Goal: Communication & Community: Participate in discussion

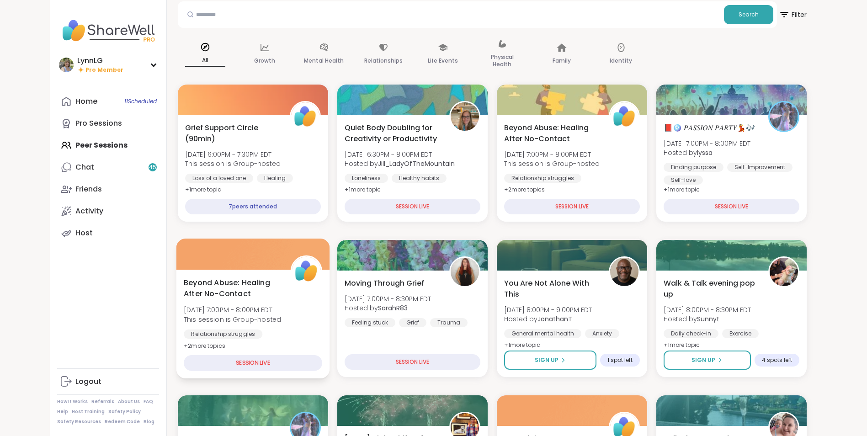
scroll to position [45, 0]
click at [305, 321] on div "Beyond Abuse: Healing After No-Contact Sat, Sep 06 | 7:00PM - 8:00PM EDT This s…" at bounding box center [253, 314] width 139 height 75
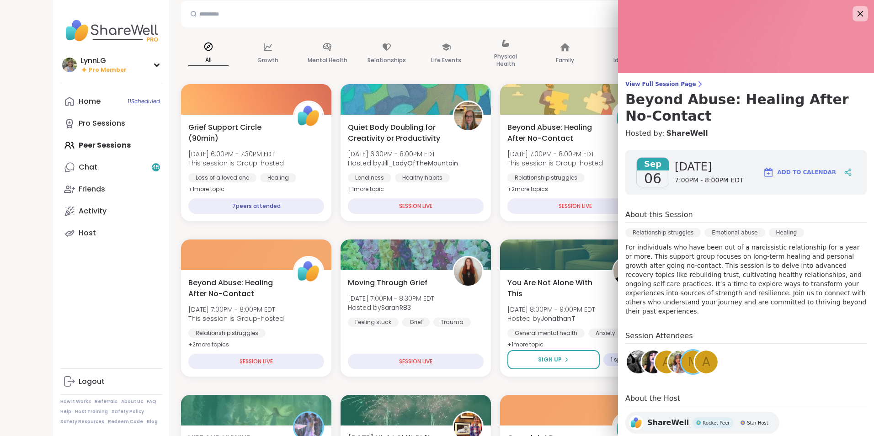
click at [854, 13] on icon at bounding box center [859, 13] width 11 height 11
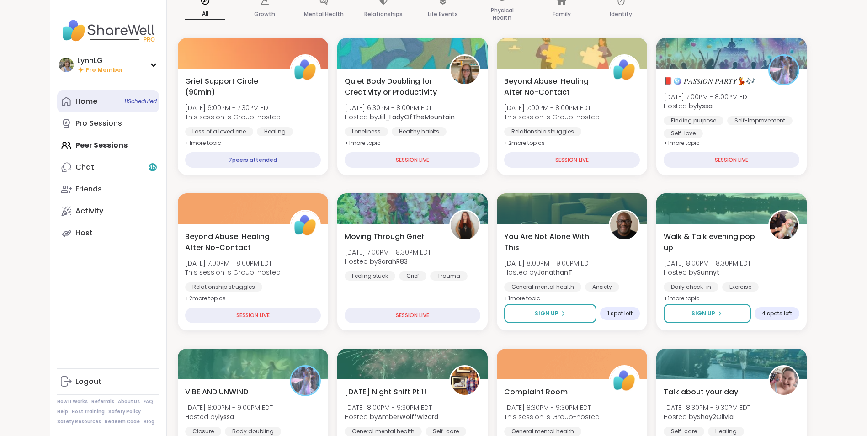
scroll to position [91, 0]
click at [131, 98] on span "11 Scheduled" at bounding box center [140, 101] width 32 height 7
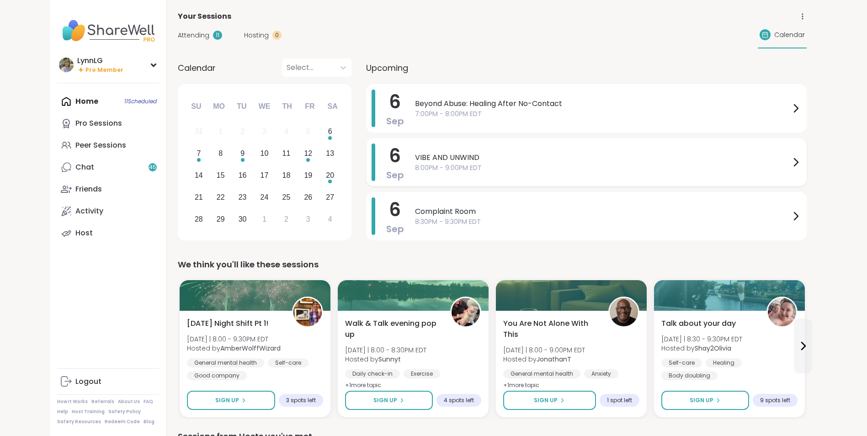
click at [533, 163] on span "8:00PM - 9:00PM EDT" at bounding box center [602, 168] width 375 height 10
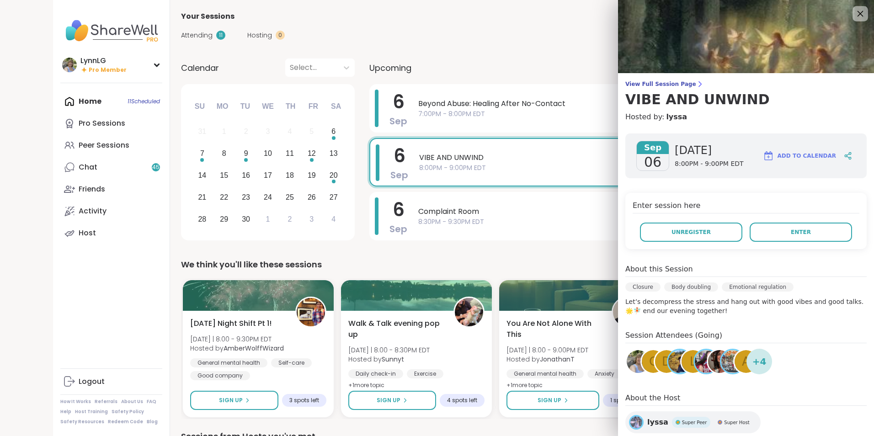
click at [854, 12] on icon at bounding box center [859, 13] width 11 height 11
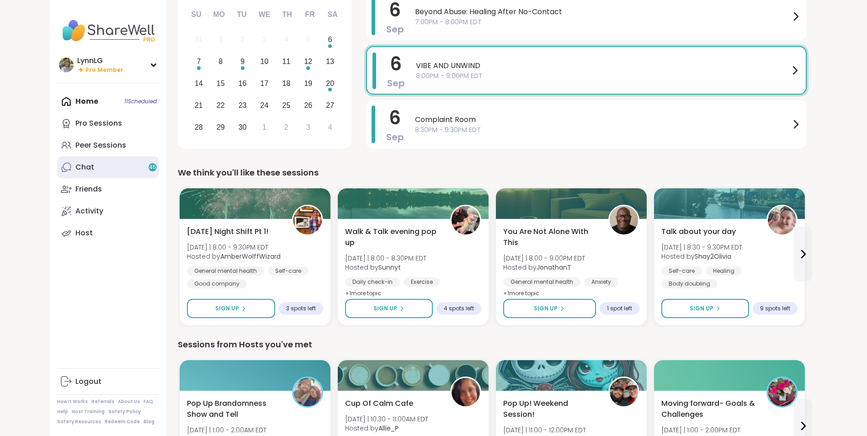
scroll to position [91, 0]
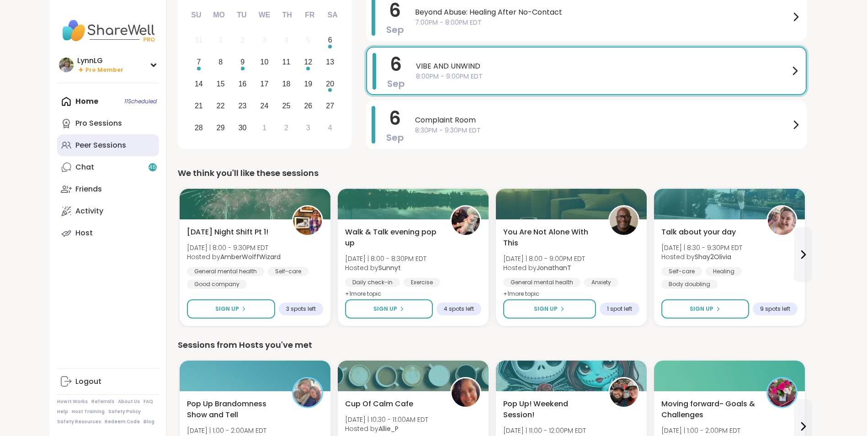
click at [107, 143] on div "Peer Sessions" at bounding box center [100, 145] width 51 height 10
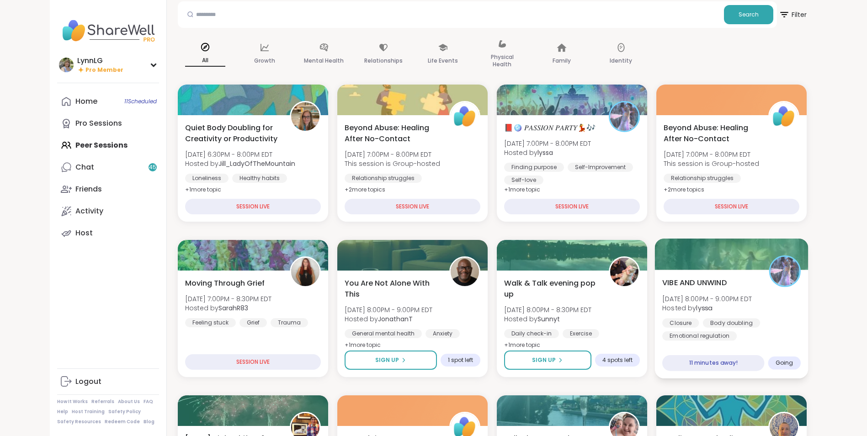
scroll to position [45, 0]
click at [777, 309] on div "VIBE AND UNWIND Sat, Sep 06 | 8:00PM - 9:00PM EDT Hosted by lyssa Closure Body …" at bounding box center [731, 309] width 139 height 64
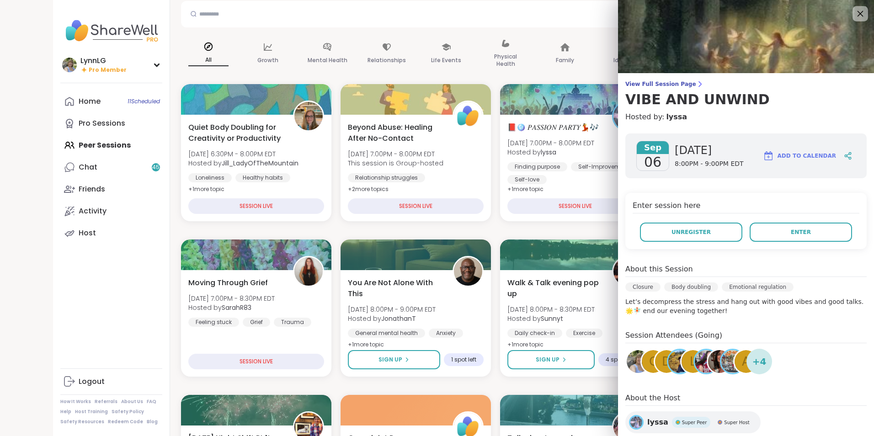
click at [854, 14] on icon at bounding box center [859, 13] width 11 height 11
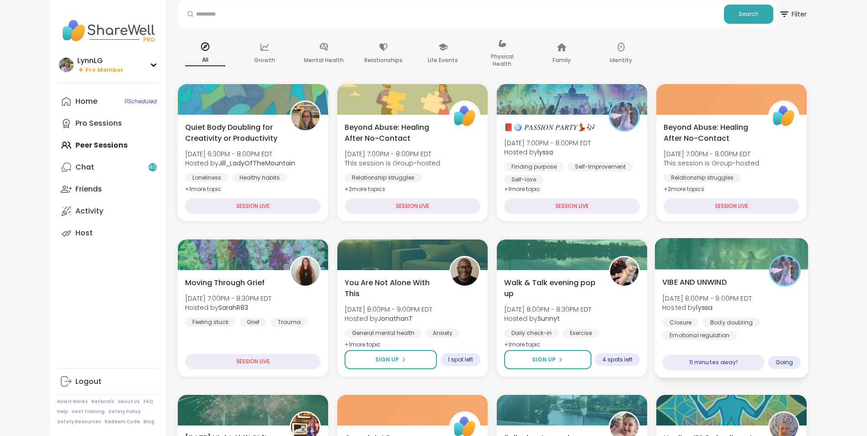
click at [776, 311] on div "VIBE AND UNWIND Sat, Sep 06 | 8:00PM - 9:00PM EDT Hosted by lyssa Closure Body …" at bounding box center [731, 309] width 139 height 64
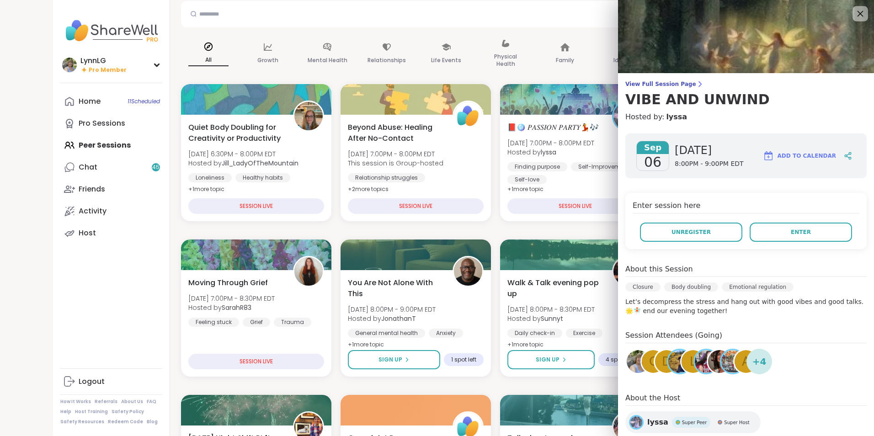
click at [854, 13] on icon at bounding box center [859, 13] width 11 height 11
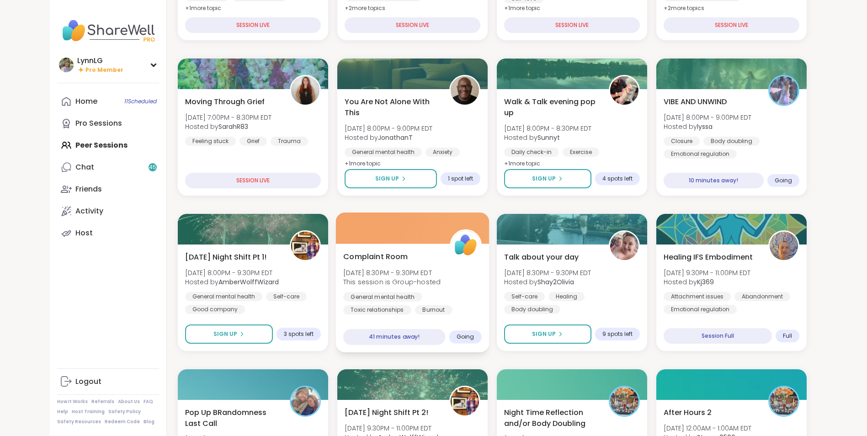
click at [463, 289] on div "Complaint Room Sat, Sep 06 | 8:30PM - 9:30PM EDT This session is Group-hosted G…" at bounding box center [412, 283] width 139 height 64
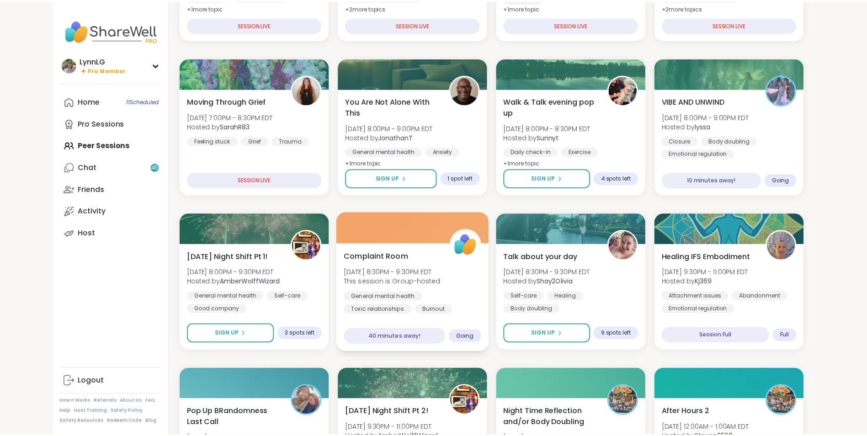
scroll to position [227, 0]
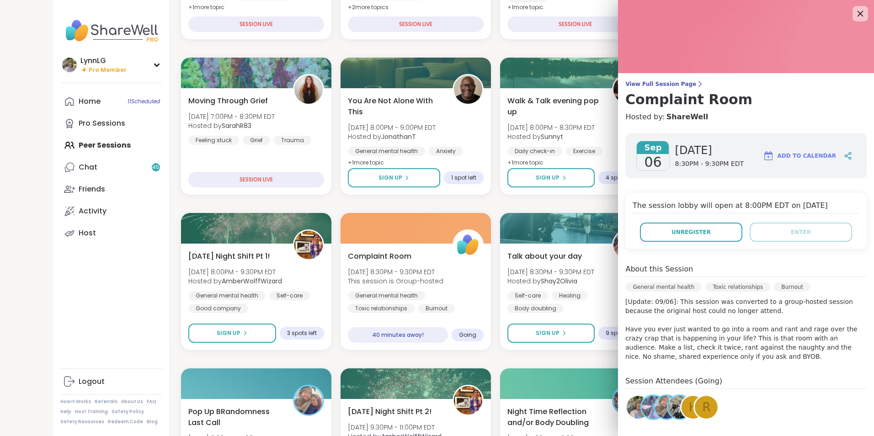
click at [854, 13] on icon at bounding box center [859, 13] width 11 height 11
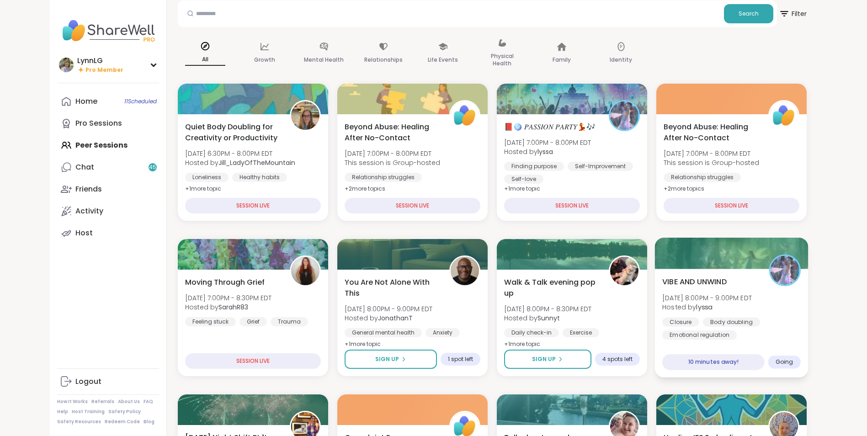
scroll to position [45, 0]
click at [773, 315] on div "VIBE AND UNWIND Sat, Sep 06 | 8:00PM - 9:00PM EDT Hosted by lyssa Closure Body …" at bounding box center [731, 309] width 139 height 64
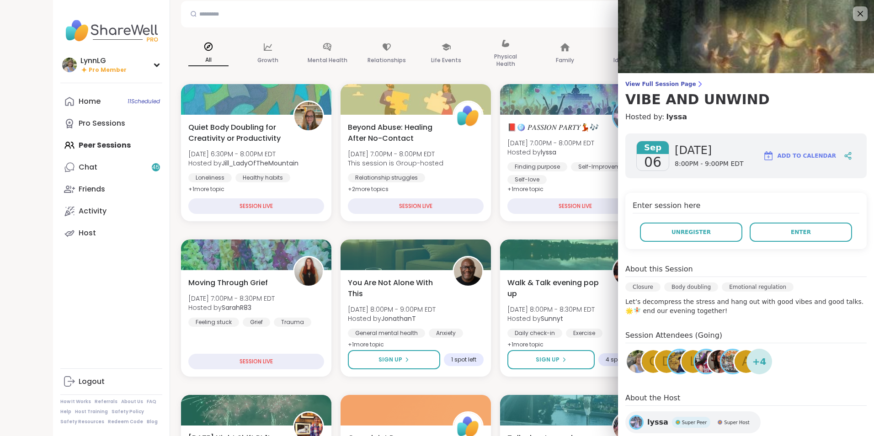
click at [682, 421] on span "Super Peer" at bounding box center [694, 422] width 25 height 7
click at [854, 18] on icon at bounding box center [859, 13] width 11 height 11
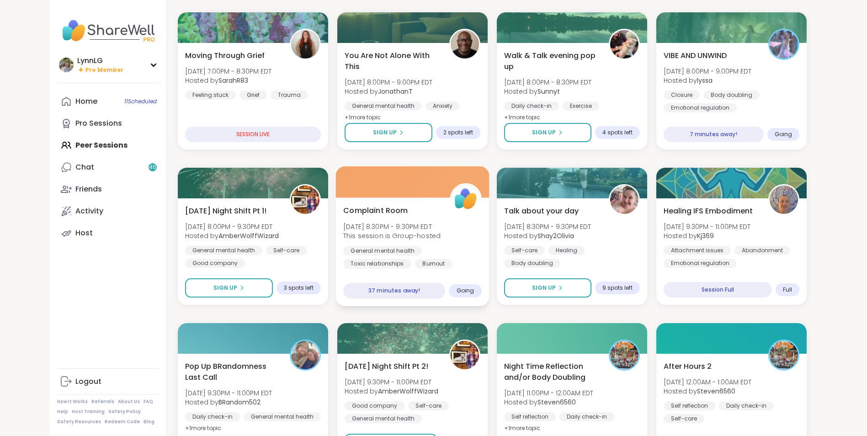
scroll to position [273, 0]
click at [469, 238] on div "Complaint Room Sat, Sep 06 | 8:30PM - 9:30PM EDT This session is Group-hosted G…" at bounding box center [412, 236] width 139 height 64
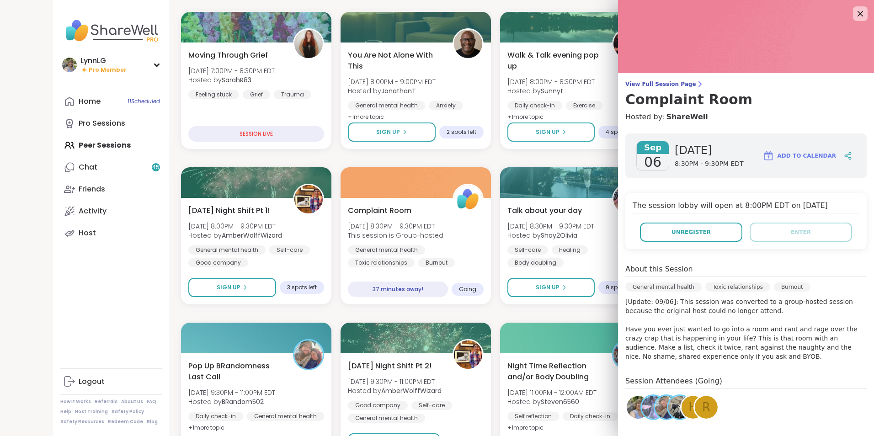
click at [655, 411] on img at bounding box center [666, 407] width 23 height 23
click at [669, 408] on img at bounding box center [679, 407] width 23 height 23
click at [241, 236] on b "AmberWolffWizard" at bounding box center [252, 235] width 62 height 9
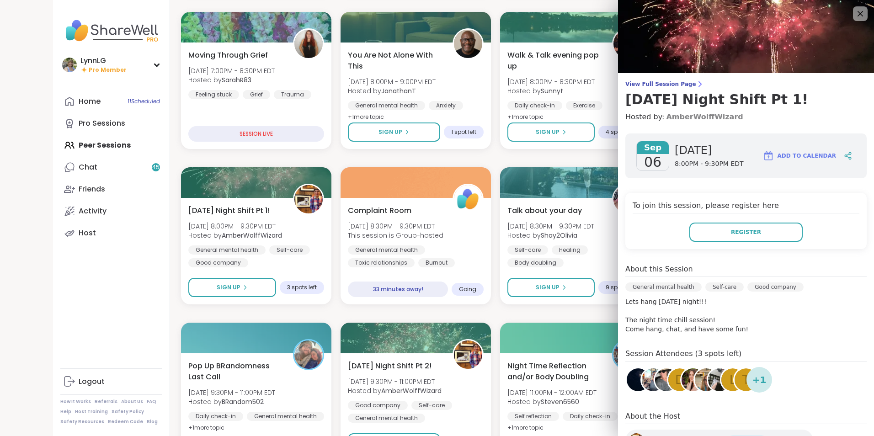
click at [700, 118] on link "AmberWolffWizard" at bounding box center [704, 117] width 77 height 11
click at [854, 12] on icon at bounding box center [859, 13] width 11 height 11
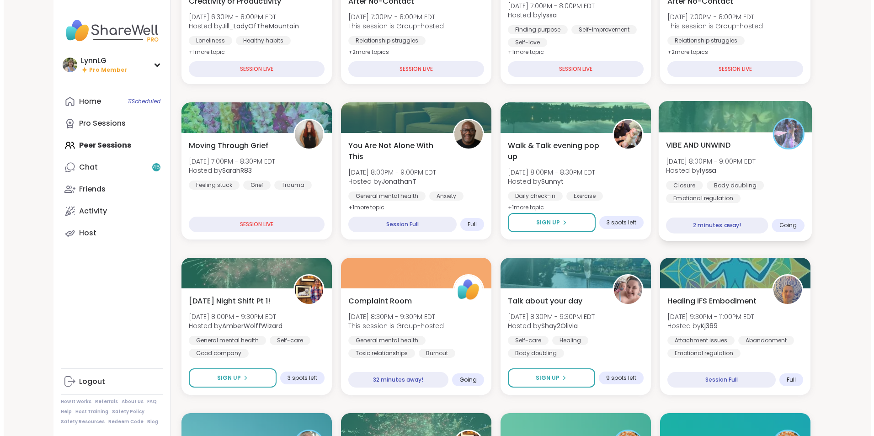
scroll to position [182, 0]
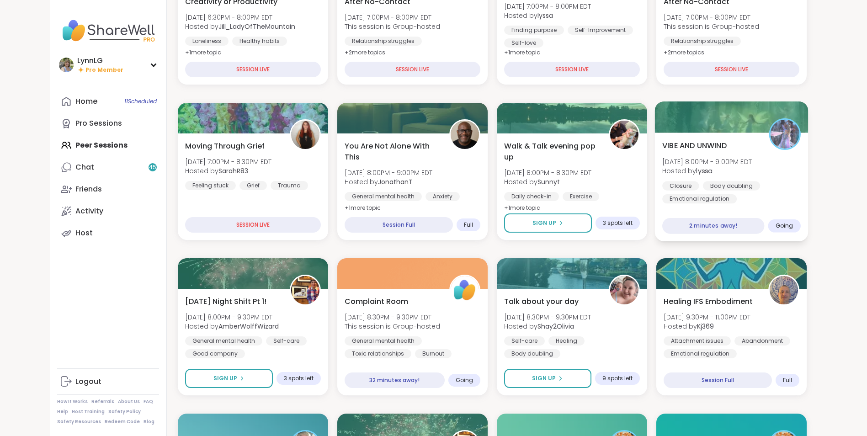
click at [777, 187] on div "Closure Body doubling Emotional regulation" at bounding box center [731, 192] width 139 height 22
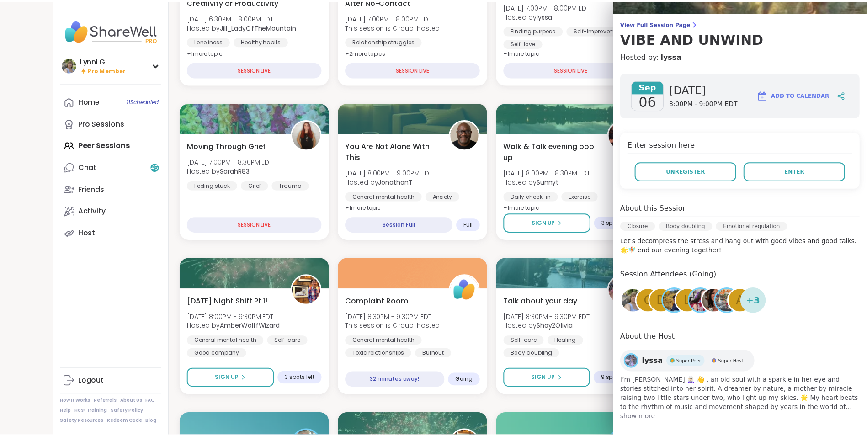
scroll to position [69, 0]
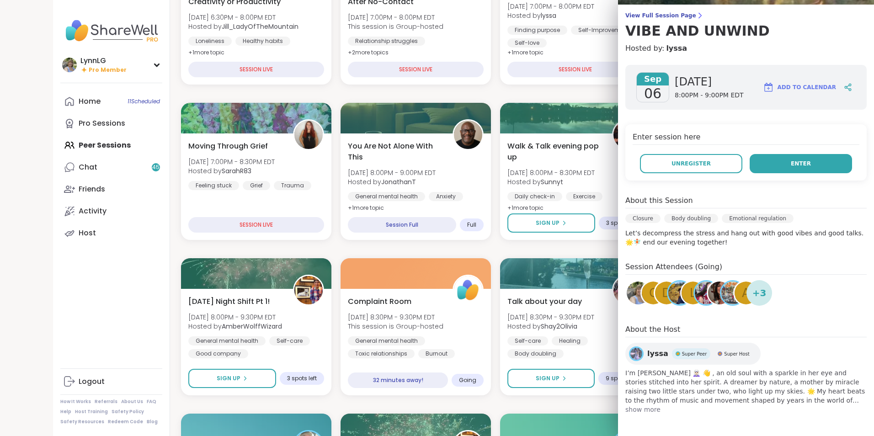
click at [793, 158] on button "Enter" at bounding box center [801, 163] width 102 height 19
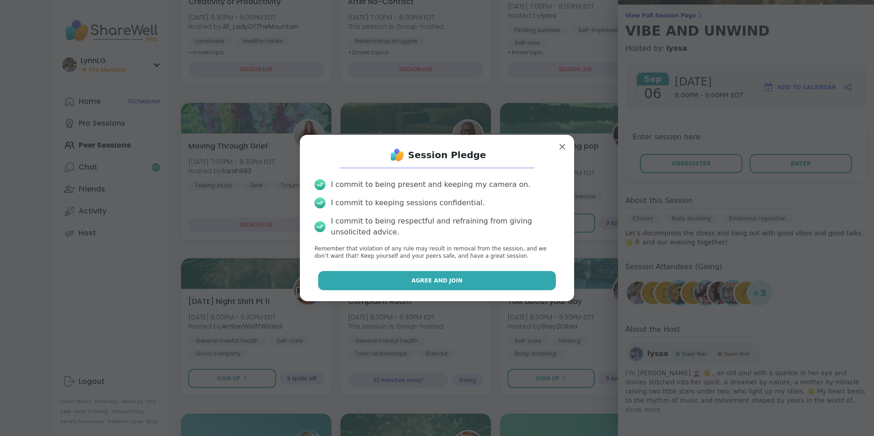
click at [421, 282] on span "Agree and Join" at bounding box center [436, 281] width 51 height 8
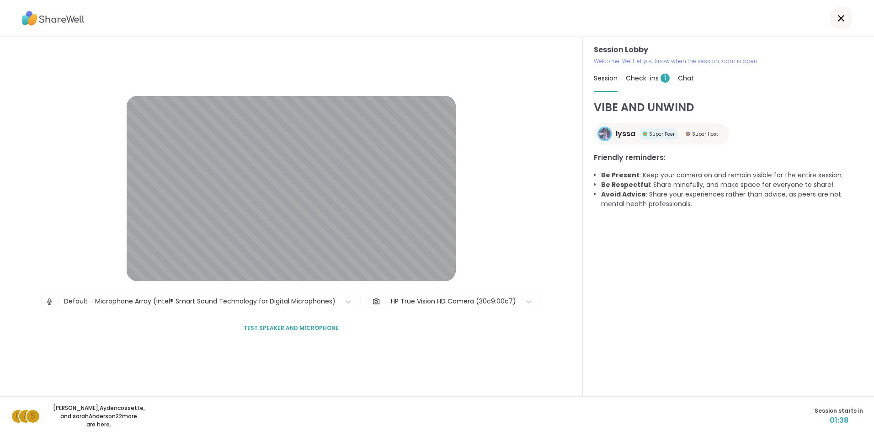
click at [838, 19] on icon at bounding box center [841, 18] width 6 height 6
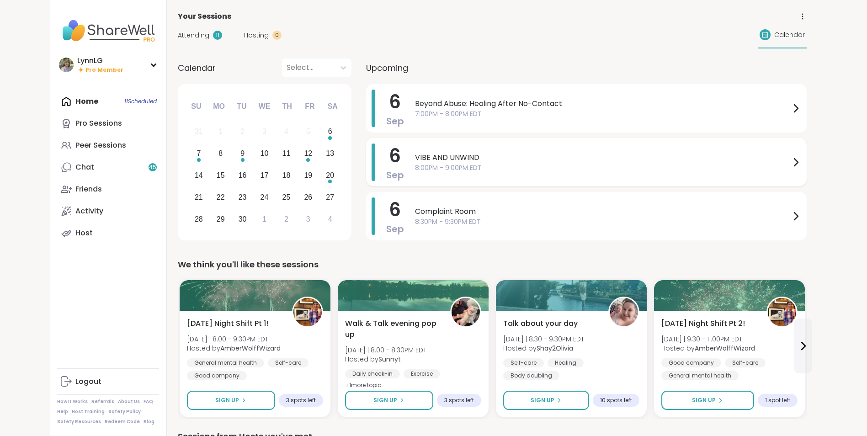
click at [593, 153] on span "VIBE AND UNWIND" at bounding box center [602, 157] width 375 height 11
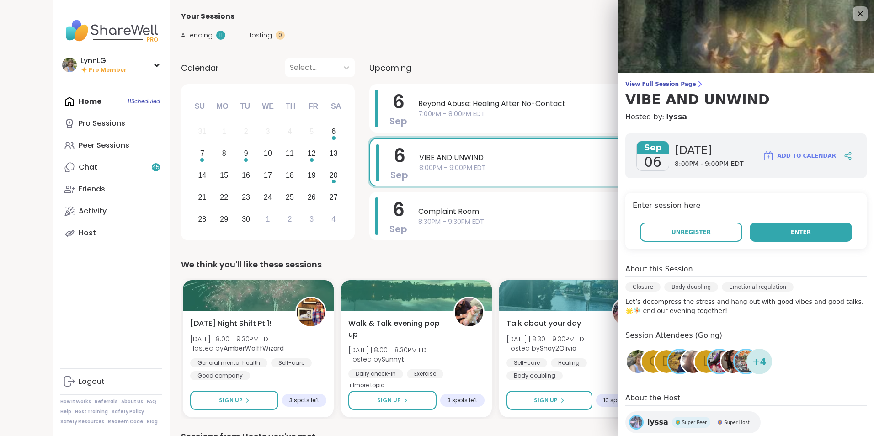
click at [791, 232] on span "Enter" at bounding box center [801, 232] width 20 height 8
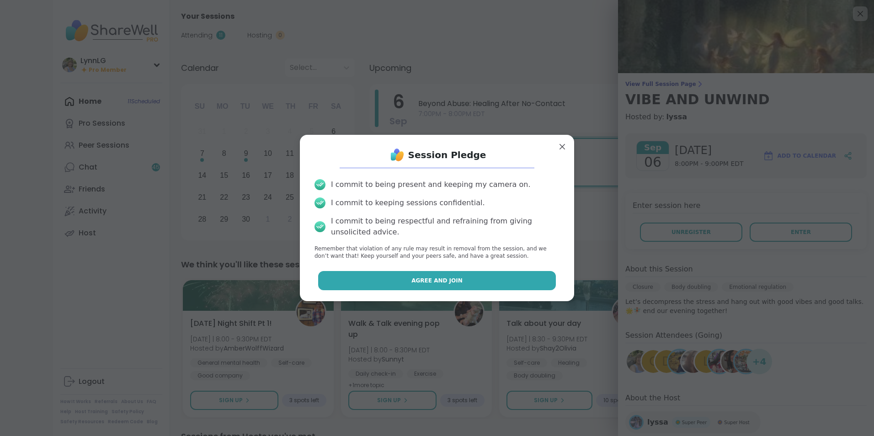
click at [418, 279] on span "Agree and Join" at bounding box center [436, 281] width 51 height 8
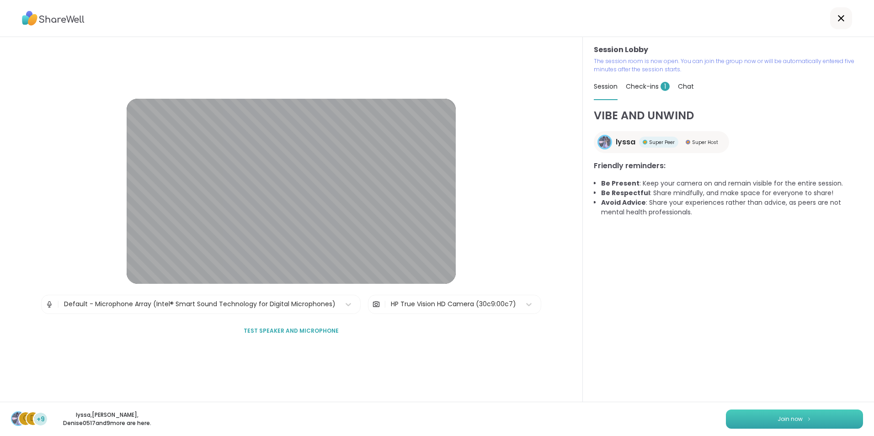
click at [745, 416] on button "Join now" at bounding box center [794, 419] width 137 height 19
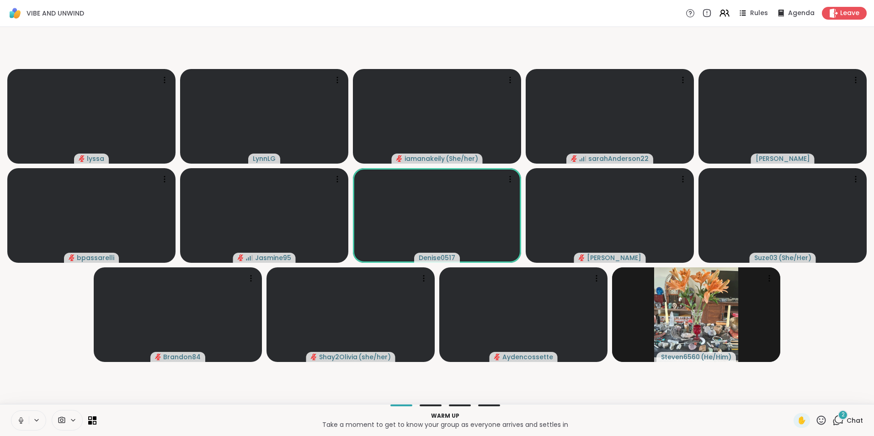
click at [25, 421] on icon at bounding box center [21, 420] width 8 height 8
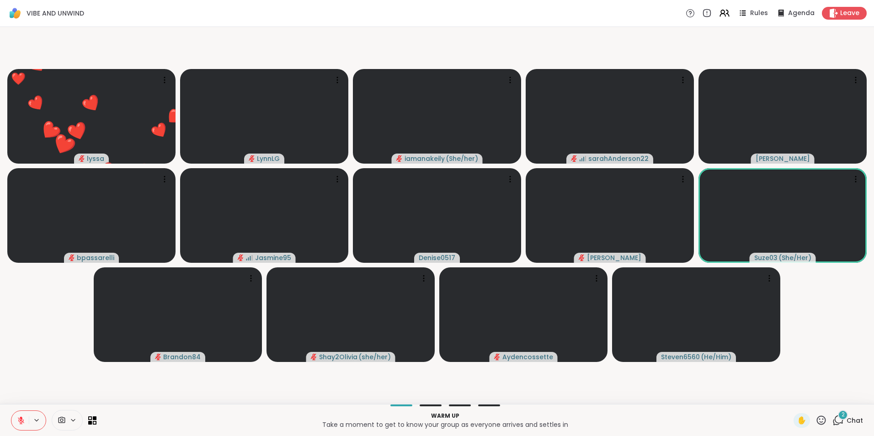
click at [848, 420] on span "Chat" at bounding box center [855, 420] width 16 height 9
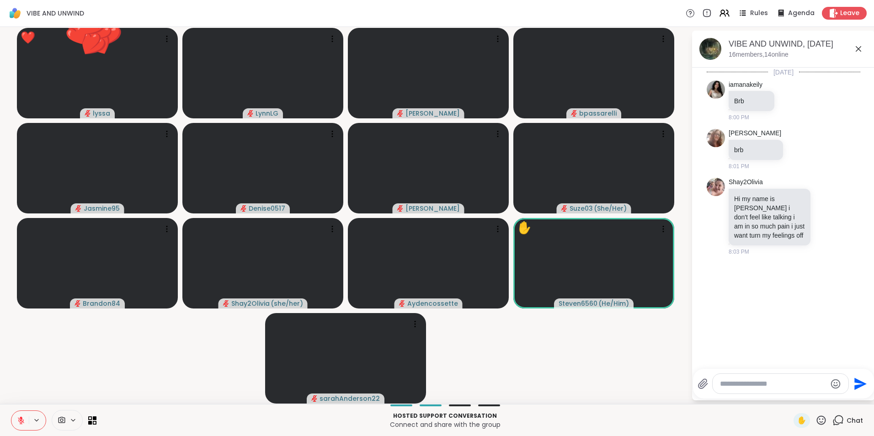
click at [742, 387] on textarea "Type your message" at bounding box center [773, 383] width 107 height 9
click at [840, 11] on span "Leave" at bounding box center [850, 14] width 20 height 10
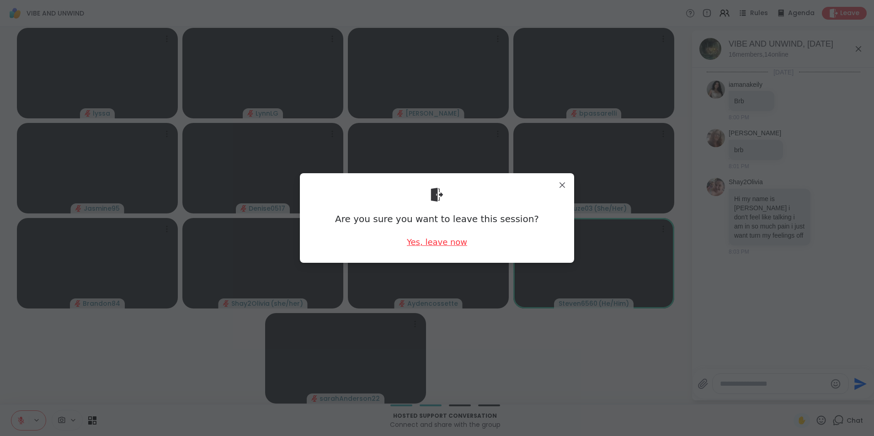
click at [426, 245] on div "Yes, leave now" at bounding box center [437, 241] width 60 height 11
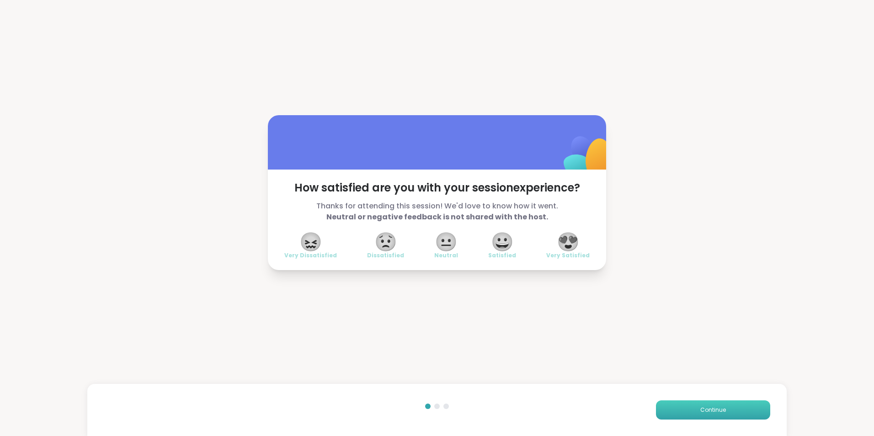
click at [685, 409] on button "Continue" at bounding box center [713, 409] width 114 height 19
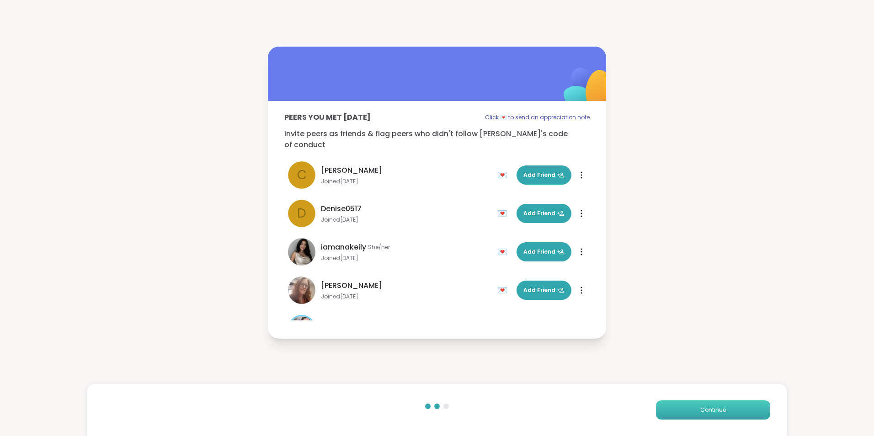
click at [684, 409] on button "Continue" at bounding box center [713, 409] width 114 height 19
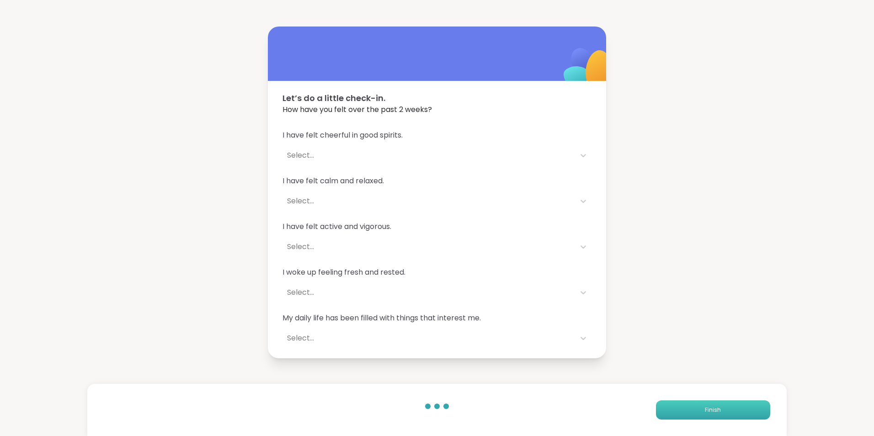
click at [684, 409] on button "Finish" at bounding box center [713, 409] width 114 height 19
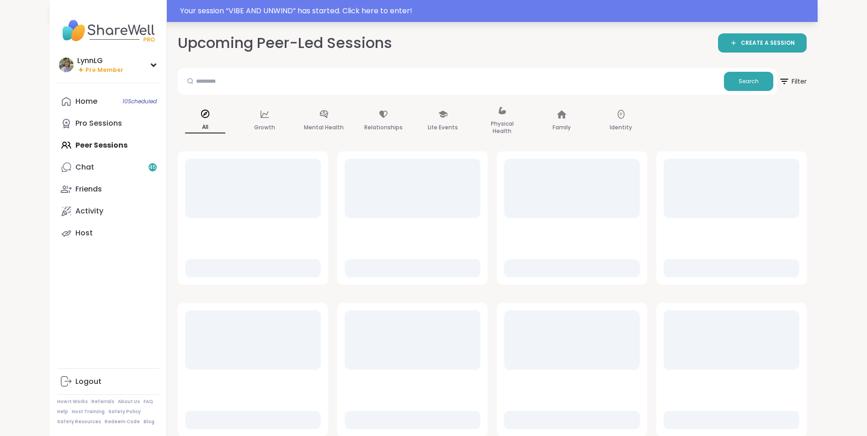
click at [523, 6] on div "Your session “ VIBE AND UNWIND ” has started. Click here to enter!" at bounding box center [496, 10] width 632 height 11
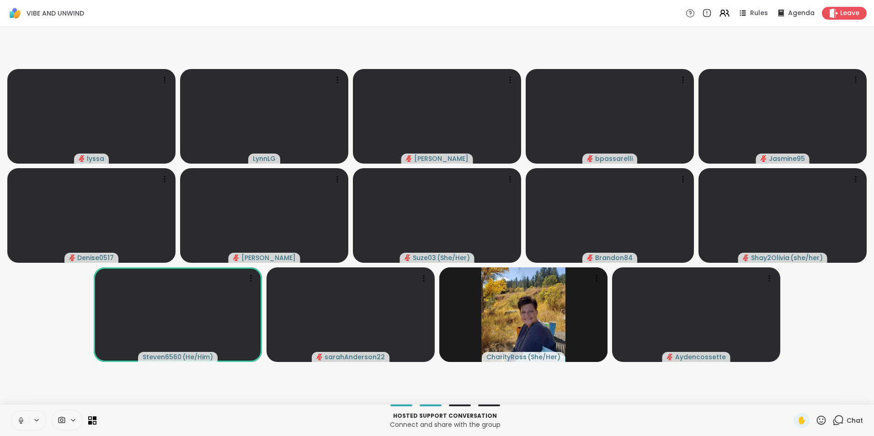
drag, startPoint x: 21, startPoint y: 420, endPoint x: 27, endPoint y: 421, distance: 5.0
click at [22, 421] on icon at bounding box center [21, 420] width 8 height 8
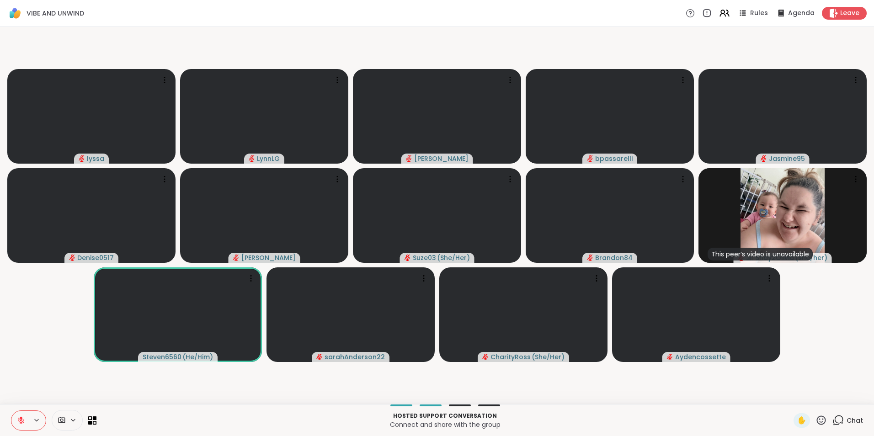
click at [849, 422] on span "Chat" at bounding box center [855, 420] width 16 height 9
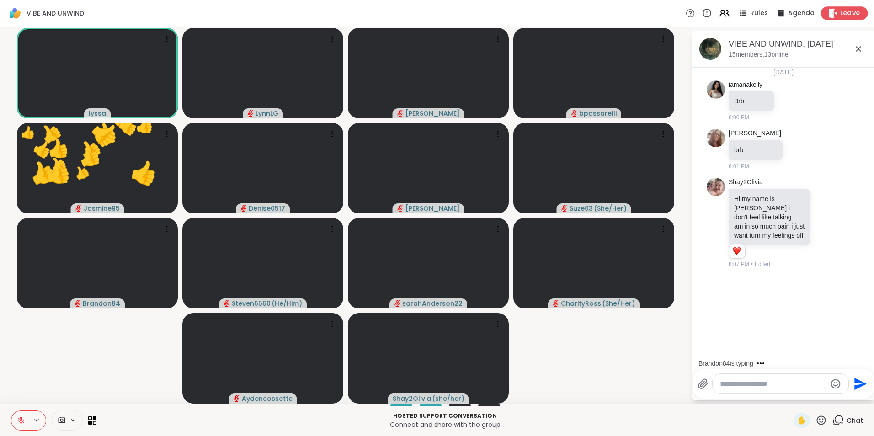
click at [840, 12] on span "Leave" at bounding box center [850, 14] width 20 height 10
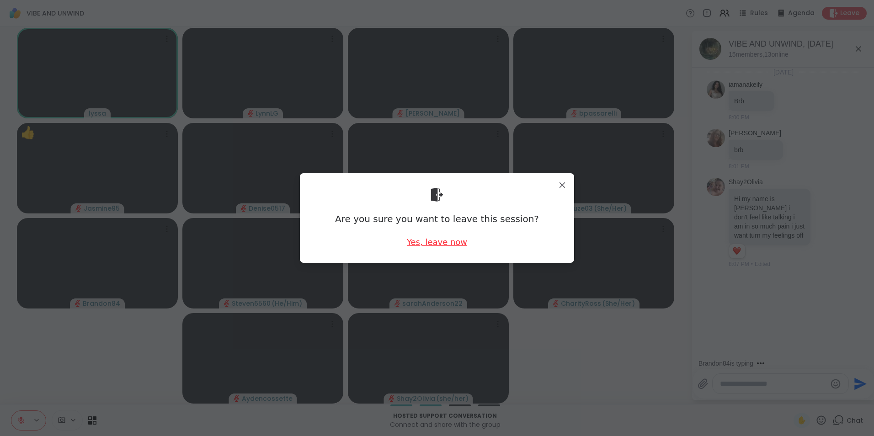
click at [431, 245] on div "Yes, leave now" at bounding box center [437, 241] width 60 height 11
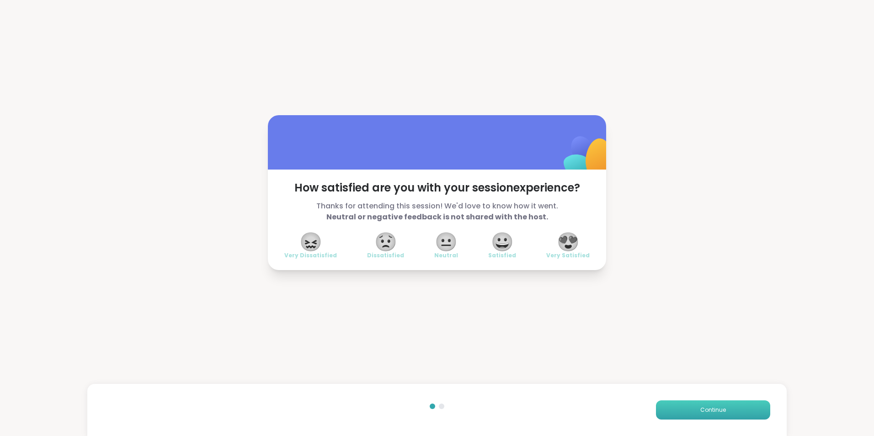
click at [693, 410] on button "Continue" at bounding box center [713, 409] width 114 height 19
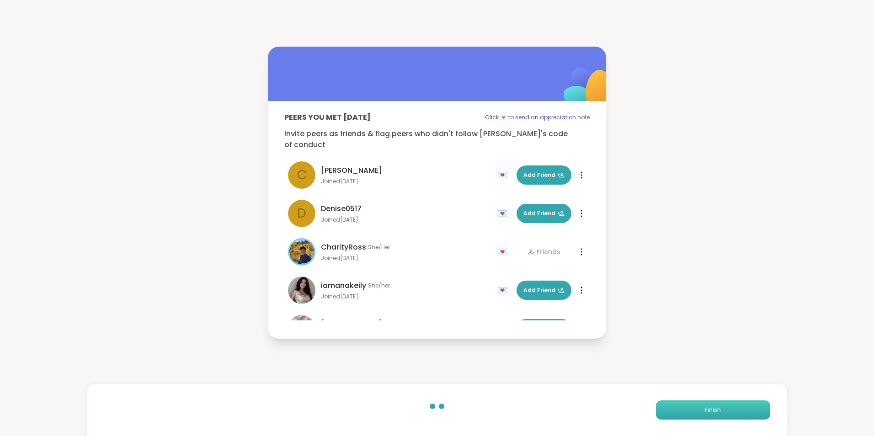
click at [705, 406] on span "Finish" at bounding box center [713, 410] width 16 height 8
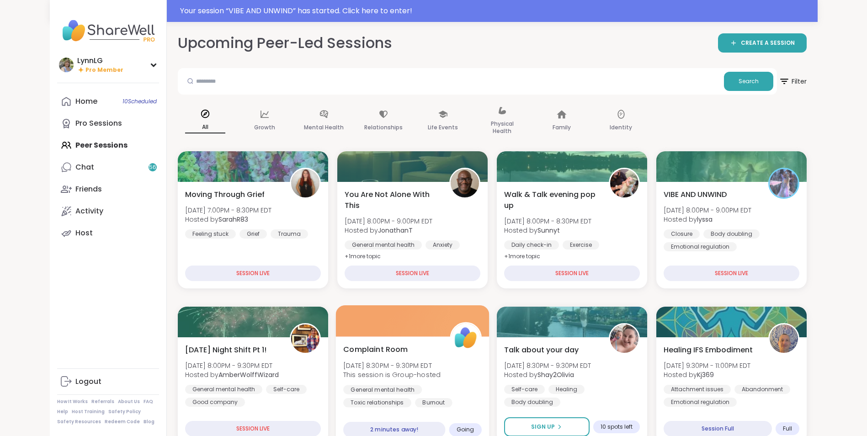
click at [402, 329] on div at bounding box center [413, 320] width 154 height 31
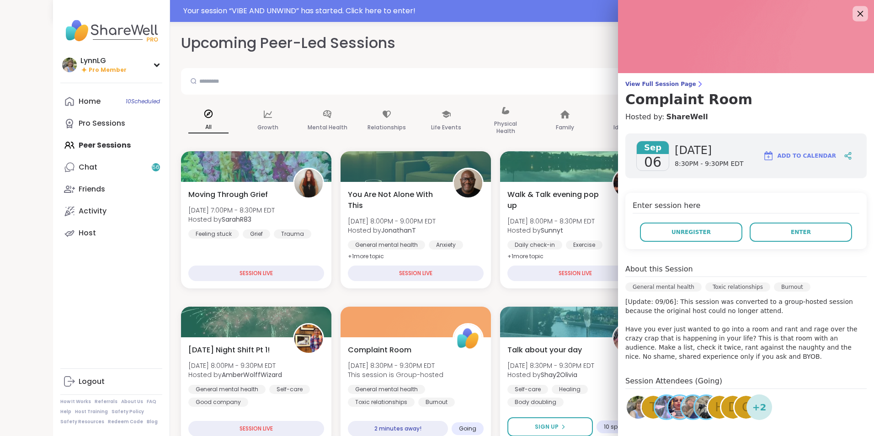
click at [854, 13] on icon at bounding box center [859, 13] width 11 height 11
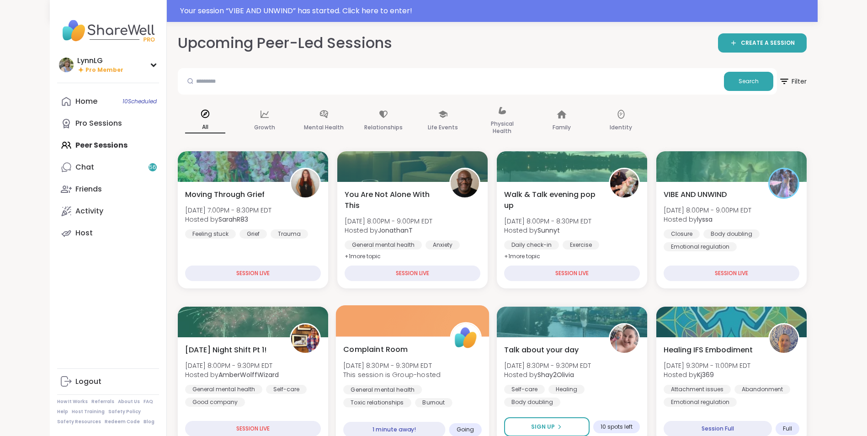
click at [418, 346] on div "Complaint Room Sat, Sep 06 | 8:30PM - 9:30PM EDT This session is Group-hosted G…" at bounding box center [412, 376] width 139 height 64
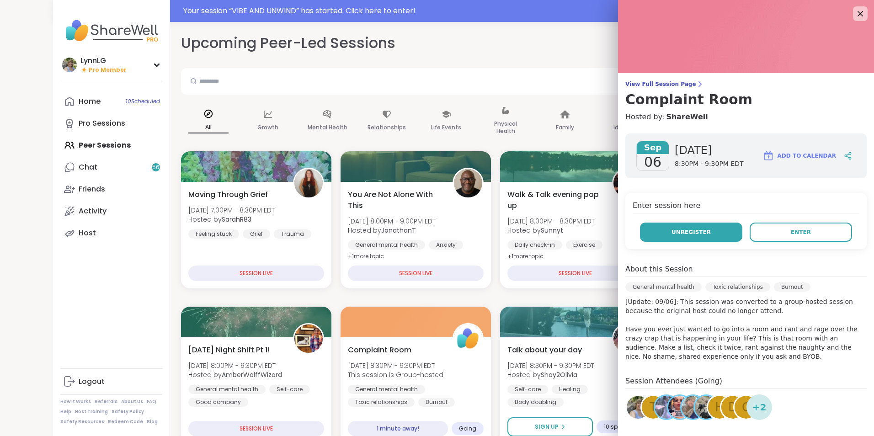
click at [675, 229] on span "Unregister" at bounding box center [691, 232] width 39 height 8
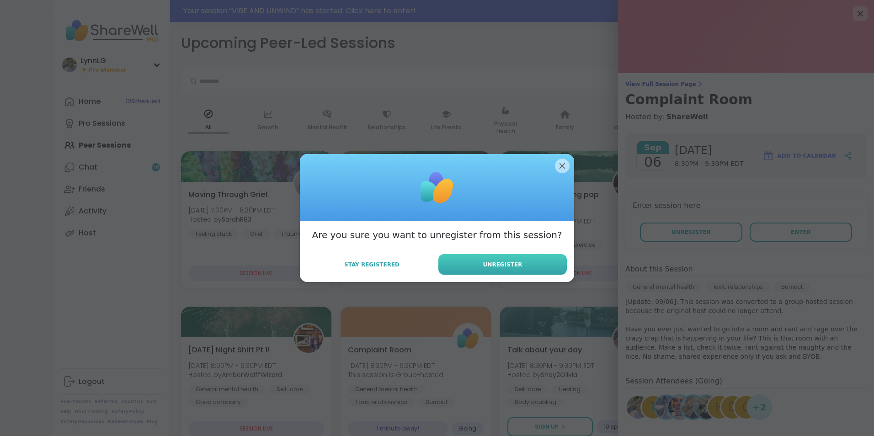
click at [510, 270] on button "Unregister" at bounding box center [502, 264] width 128 height 21
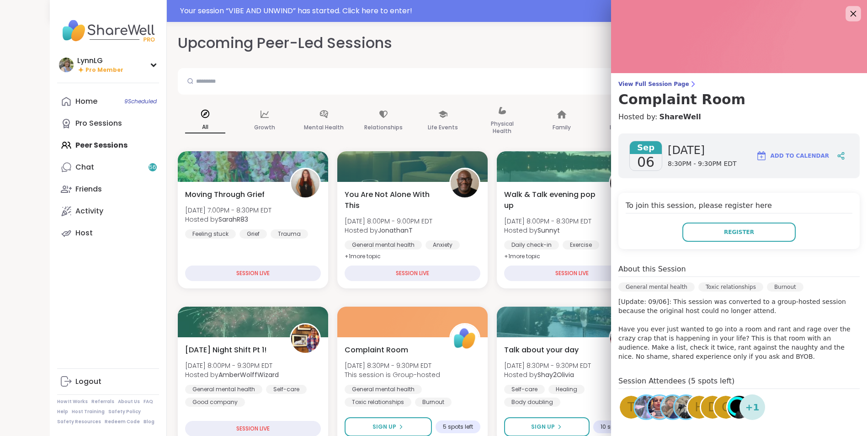
click at [848, 13] on icon at bounding box center [853, 13] width 11 height 11
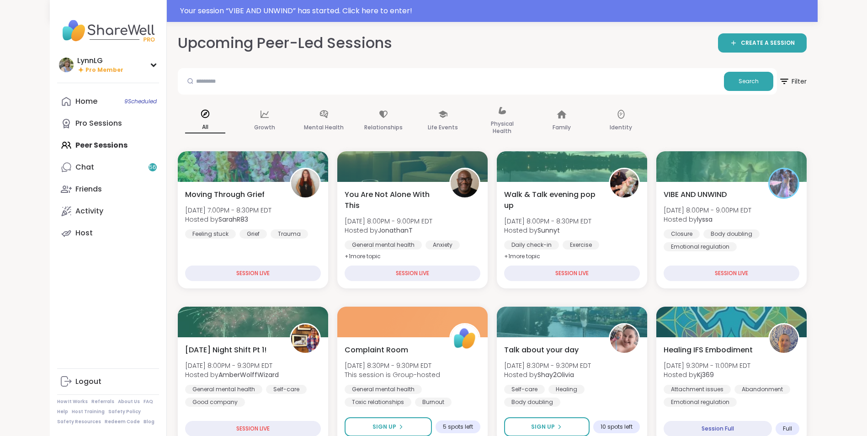
click at [94, 146] on div "Home 9 Scheduled Pro Sessions Peer Sessions Chat 56 Friends Activity Host" at bounding box center [108, 168] width 102 height 154
click at [94, 144] on div "Home 9 Scheduled Pro Sessions Peer Sessions Chat 56 Friends Activity Host" at bounding box center [108, 168] width 102 height 154
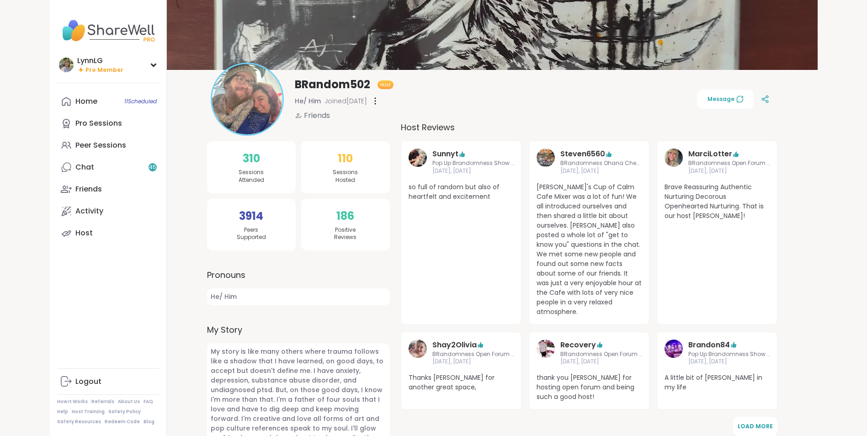
scroll to position [45, 0]
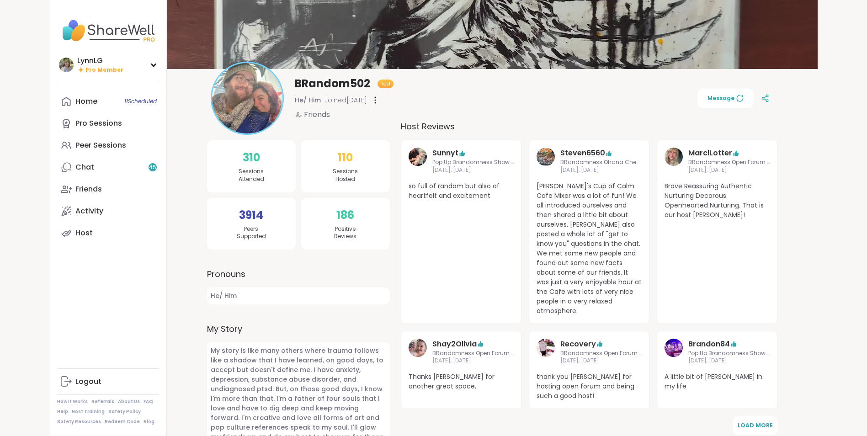
click at [579, 152] on link "Steven6560" at bounding box center [582, 153] width 45 height 11
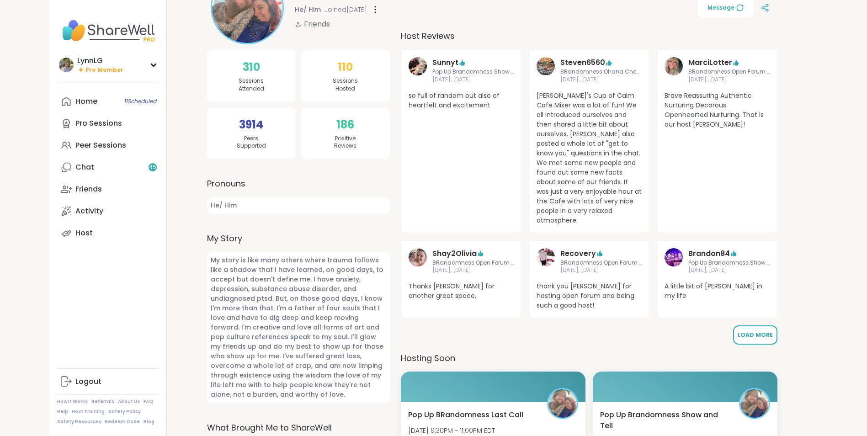
scroll to position [136, 0]
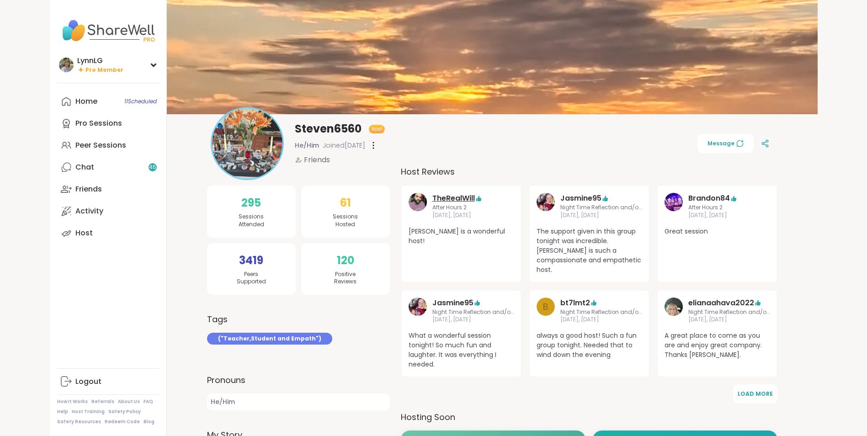
click at [457, 197] on link "TheRealWill" at bounding box center [453, 198] width 43 height 11
click at [450, 298] on link "Jasmine95" at bounding box center [452, 303] width 41 height 11
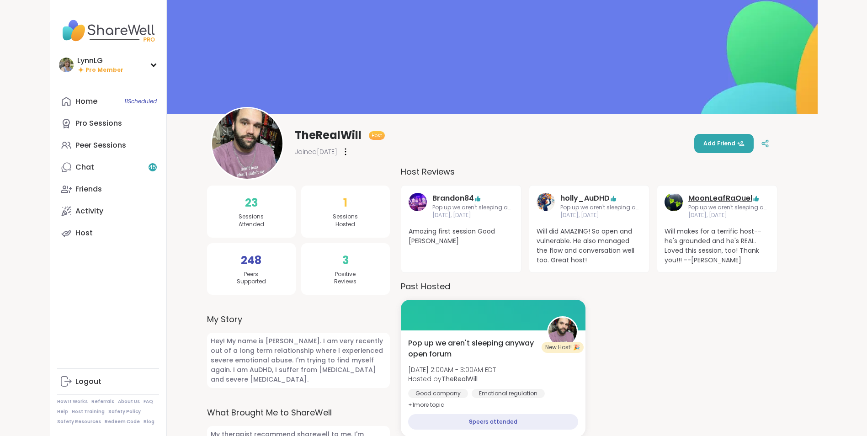
click at [716, 198] on link "MoonLeafRaQuel" at bounding box center [721, 198] width 64 height 11
click at [456, 198] on link "Brandon84" at bounding box center [453, 198] width 42 height 11
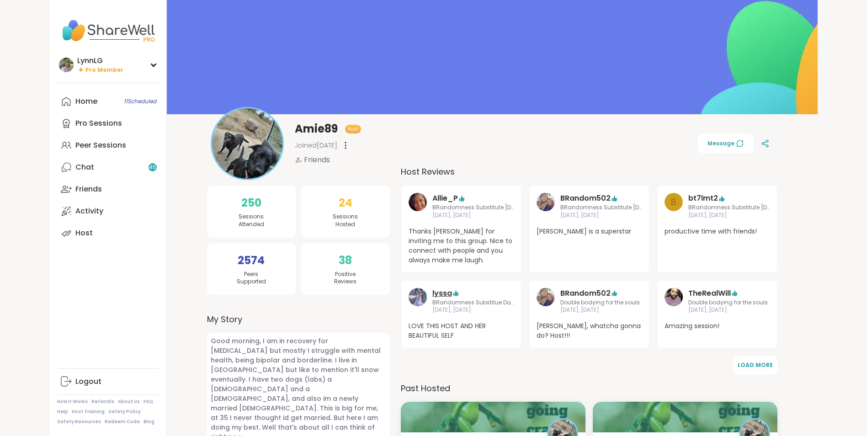
click at [438, 294] on link "lyssa" at bounding box center [442, 293] width 20 height 11
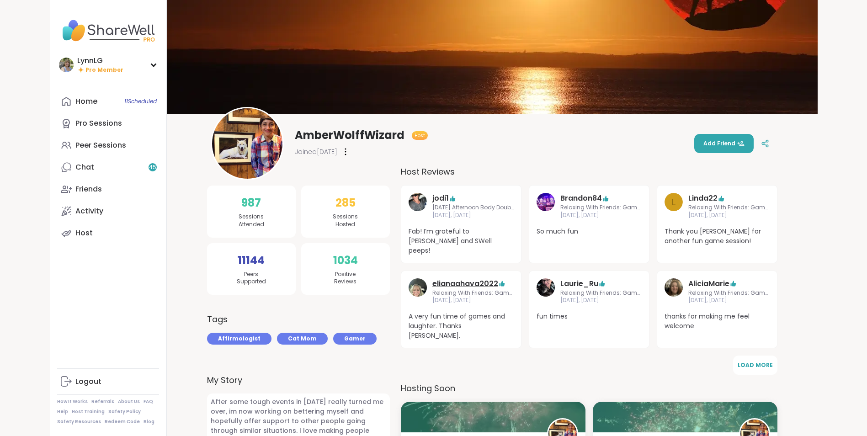
click at [469, 278] on link "elianaahava2022" at bounding box center [465, 283] width 66 height 11
click at [703, 278] on link "AliciaMarie" at bounding box center [709, 283] width 41 height 11
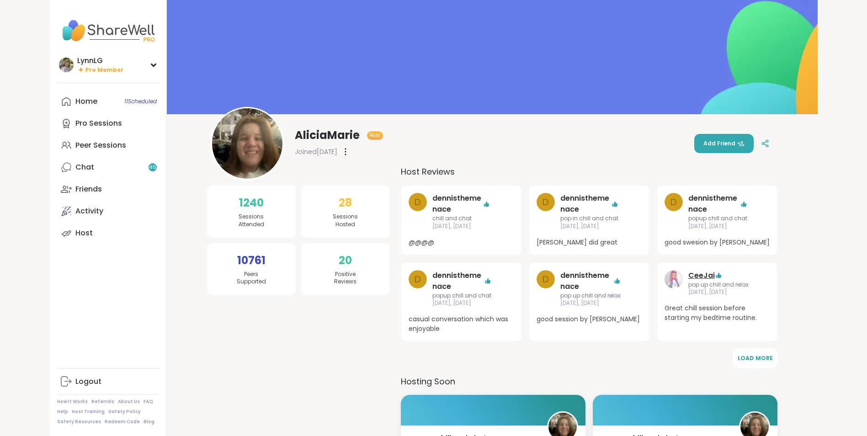
click at [699, 279] on link "CeeJai" at bounding box center [702, 275] width 27 height 11
